Goal: Information Seeking & Learning: Learn about a topic

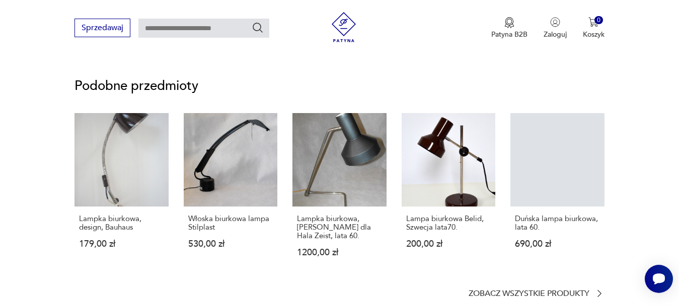
scroll to position [616, 0]
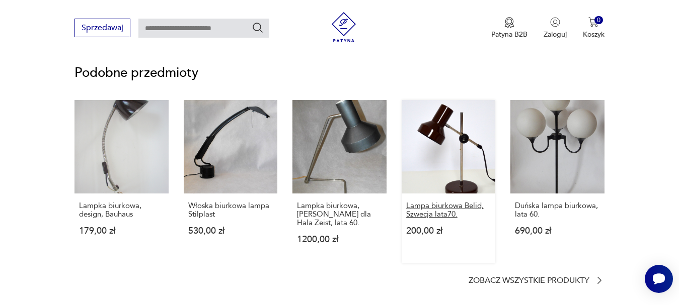
click at [431, 202] on p "Lampa biurkowa Belid, Szwecja lata70." at bounding box center [448, 210] width 85 height 17
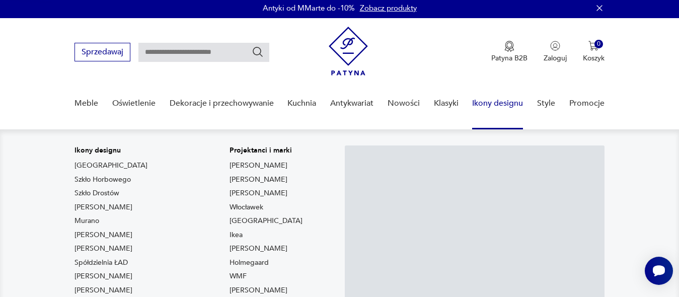
scroll to position [0, 0]
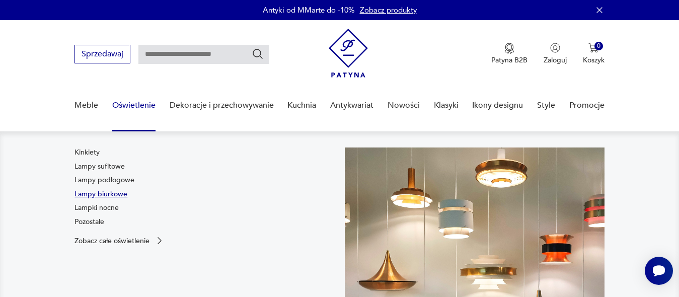
click at [104, 193] on link "Lampy biurkowe" at bounding box center [100, 194] width 53 height 10
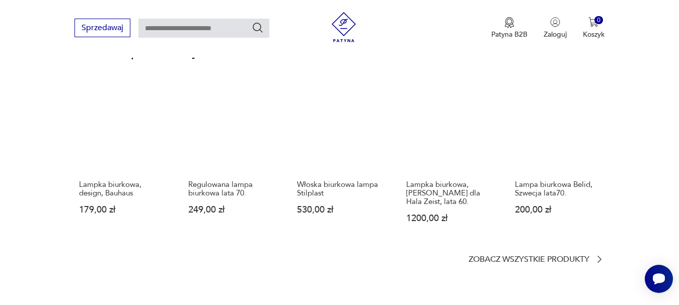
scroll to position [667, 0]
